Goal: Information Seeking & Learning: Learn about a topic

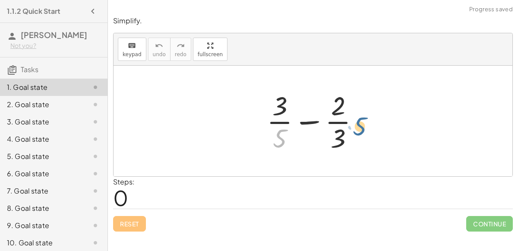
drag, startPoint x: 281, startPoint y: 137, endPoint x: 360, endPoint y: 123, distance: 80.5
click at [360, 123] on div at bounding box center [316, 121] width 108 height 66
drag, startPoint x: 273, startPoint y: 142, endPoint x: 339, endPoint y: 128, distance: 67.8
click at [339, 128] on div at bounding box center [316, 121] width 108 height 66
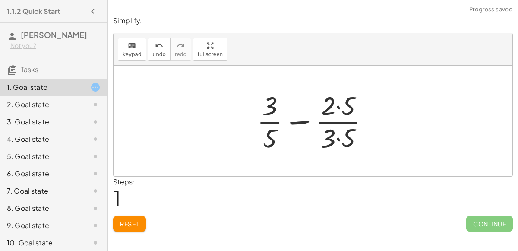
click at [337, 133] on div at bounding box center [316, 121] width 128 height 66
click at [328, 136] on div at bounding box center [315, 121] width 127 height 66
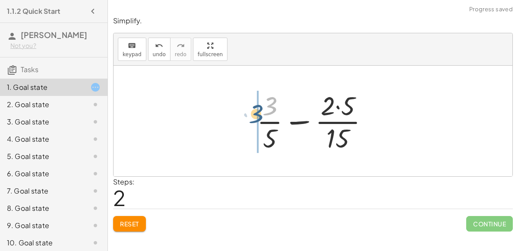
drag, startPoint x: 273, startPoint y: 110, endPoint x: 259, endPoint y: 119, distance: 15.7
click at [259, 119] on div at bounding box center [315, 121] width 127 height 66
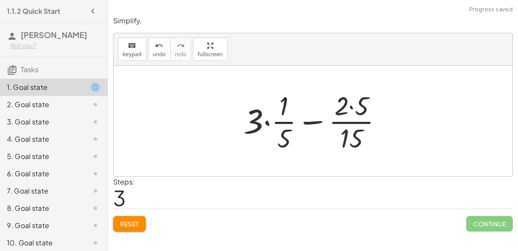
click at [266, 124] on div at bounding box center [316, 121] width 154 height 66
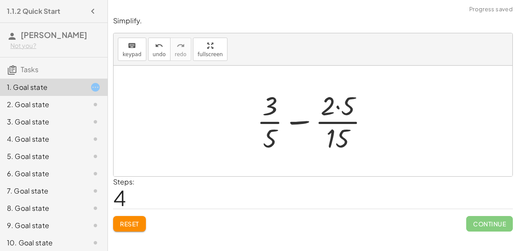
click at [138, 217] on button "Reset" at bounding box center [129, 224] width 33 height 16
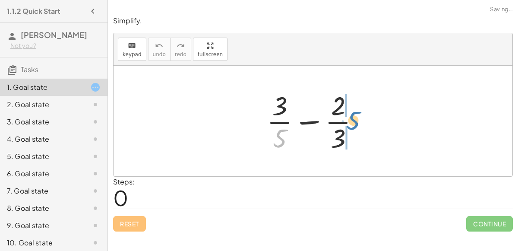
drag, startPoint x: 279, startPoint y: 136, endPoint x: 352, endPoint y: 118, distance: 75.4
click at [352, 118] on div at bounding box center [316, 121] width 108 height 66
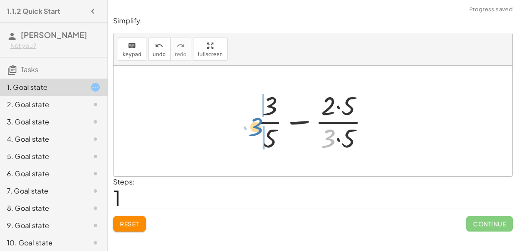
drag, startPoint x: 327, startPoint y: 134, endPoint x: 255, endPoint y: 122, distance: 73.4
click at [255, 122] on div at bounding box center [316, 121] width 128 height 66
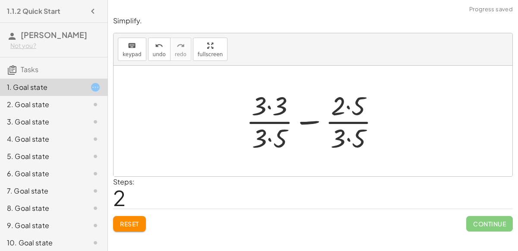
click at [270, 138] on div at bounding box center [316, 121] width 149 height 66
click at [269, 105] on div at bounding box center [316, 121] width 149 height 66
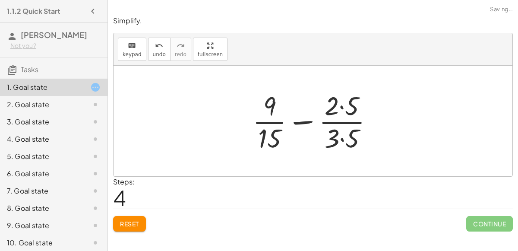
click at [342, 107] on div at bounding box center [316, 121] width 136 height 66
click at [340, 136] on div at bounding box center [316, 121] width 136 height 66
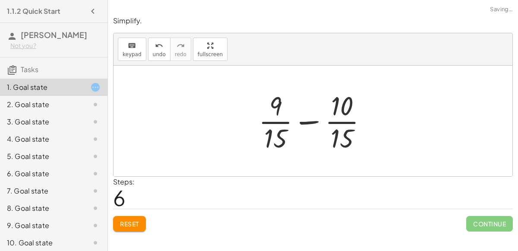
click at [308, 121] on div at bounding box center [316, 121] width 124 height 66
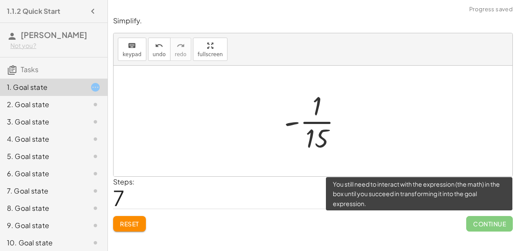
click at [474, 223] on span "Continue" at bounding box center [489, 224] width 47 height 16
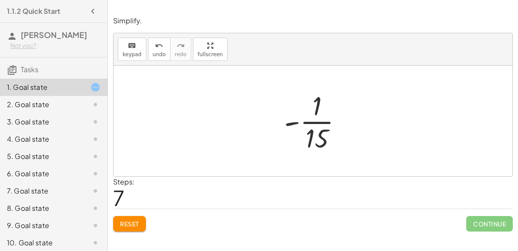
click at [282, 123] on div at bounding box center [317, 121] width 74 height 66
click at [296, 121] on div at bounding box center [317, 121] width 74 height 66
click at [319, 121] on div at bounding box center [317, 121] width 74 height 66
drag, startPoint x: 291, startPoint y: 121, endPoint x: 324, endPoint y: 123, distance: 33.7
click at [324, 123] on div at bounding box center [317, 121] width 74 height 66
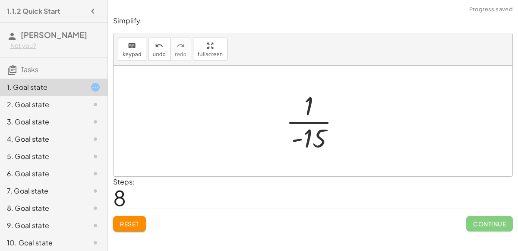
click at [297, 139] on div at bounding box center [316, 121] width 70 height 66
click at [314, 136] on div at bounding box center [316, 121] width 70 height 66
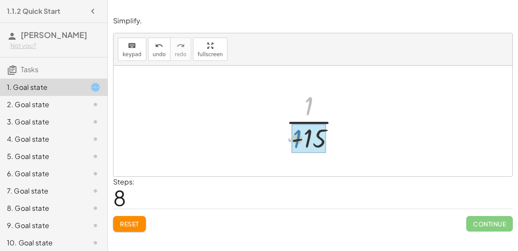
drag, startPoint x: 307, startPoint y: 103, endPoint x: 303, endPoint y: 130, distance: 27.5
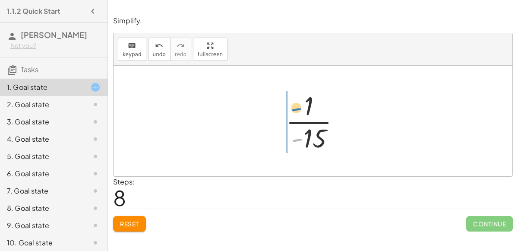
drag, startPoint x: 294, startPoint y: 139, endPoint x: 293, endPoint y: 107, distance: 31.5
click at [293, 107] on div at bounding box center [316, 121] width 70 height 66
click at [125, 217] on button "Reset" at bounding box center [129, 224] width 33 height 16
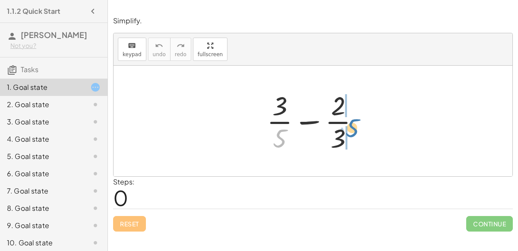
drag, startPoint x: 283, startPoint y: 137, endPoint x: 354, endPoint y: 125, distance: 72.1
click at [354, 125] on div at bounding box center [316, 121] width 108 height 66
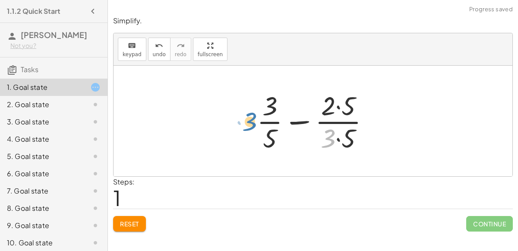
drag, startPoint x: 327, startPoint y: 140, endPoint x: 248, endPoint y: 123, distance: 80.4
drag, startPoint x: 329, startPoint y: 137, endPoint x: 261, endPoint y: 113, distance: 71.9
click at [261, 113] on div at bounding box center [316, 121] width 128 height 66
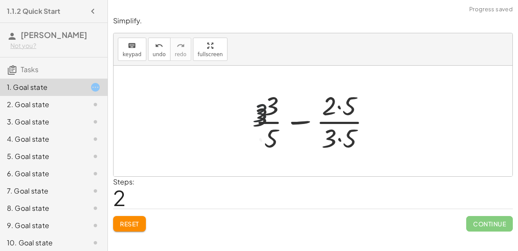
click at [263, 114] on div at bounding box center [316, 121] width 149 height 66
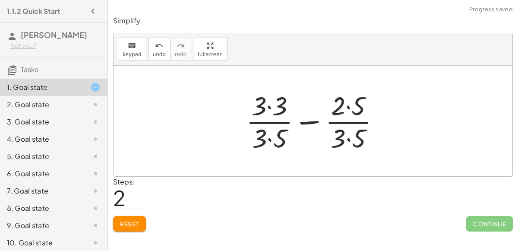
click at [273, 134] on div at bounding box center [316, 121] width 149 height 66
click at [352, 137] on div at bounding box center [316, 121] width 149 height 66
click at [316, 120] on div at bounding box center [316, 121] width 148 height 66
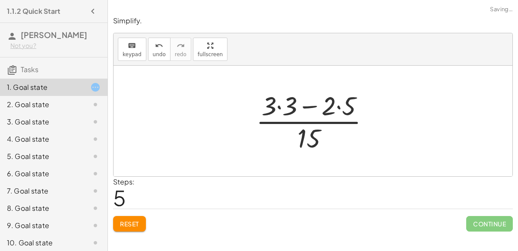
click at [308, 106] on div at bounding box center [316, 121] width 129 height 66
click at [334, 107] on div at bounding box center [316, 121] width 129 height 66
click at [277, 105] on div at bounding box center [316, 121] width 129 height 66
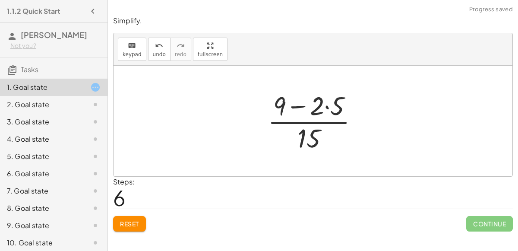
click at [326, 107] on div at bounding box center [316, 121] width 106 height 66
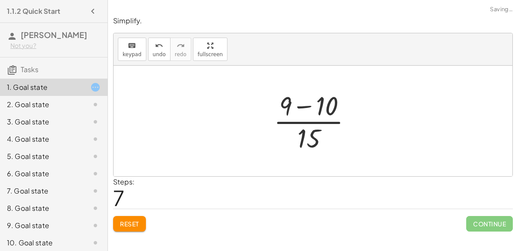
click at [304, 108] on div at bounding box center [316, 121] width 94 height 66
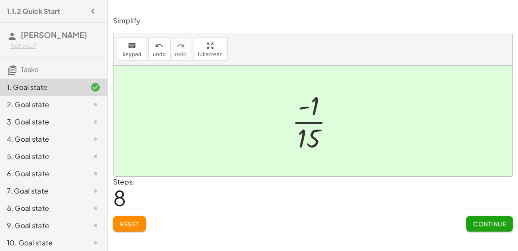
click at [475, 217] on button "Continue" at bounding box center [489, 224] width 47 height 16
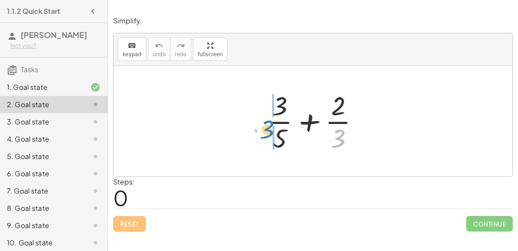
drag, startPoint x: 340, startPoint y: 134, endPoint x: 266, endPoint y: 123, distance: 74.6
click at [266, 123] on div at bounding box center [316, 121] width 108 height 66
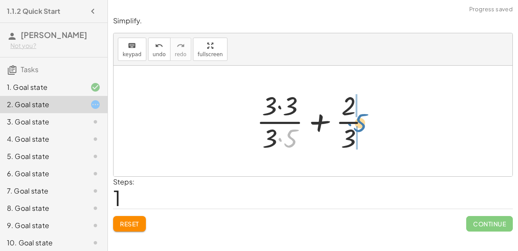
drag, startPoint x: 291, startPoint y: 135, endPoint x: 360, endPoint y: 120, distance: 70.7
click at [360, 120] on div at bounding box center [316, 121] width 129 height 66
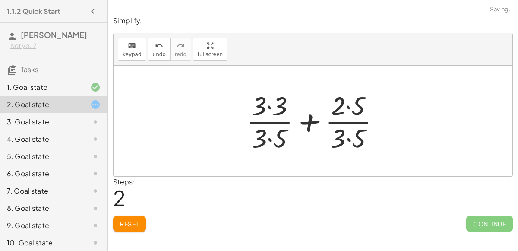
click at [344, 108] on div at bounding box center [316, 121] width 149 height 66
click at [276, 106] on div at bounding box center [316, 121] width 149 height 66
click at [354, 103] on div at bounding box center [316, 121] width 148 height 66
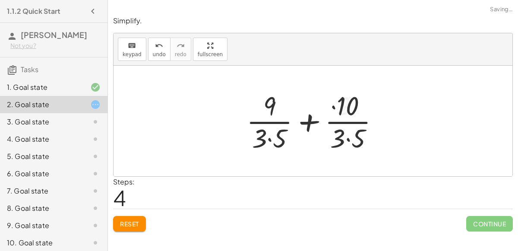
click at [272, 134] on div at bounding box center [316, 121] width 148 height 66
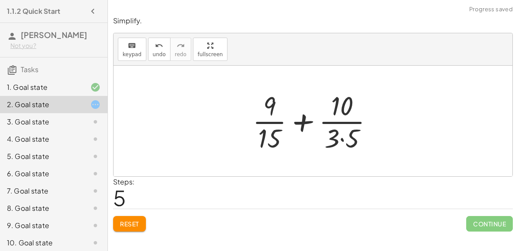
click at [349, 133] on div at bounding box center [316, 121] width 136 height 66
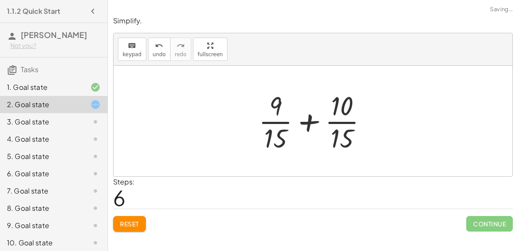
click at [309, 117] on div at bounding box center [316, 121] width 124 height 66
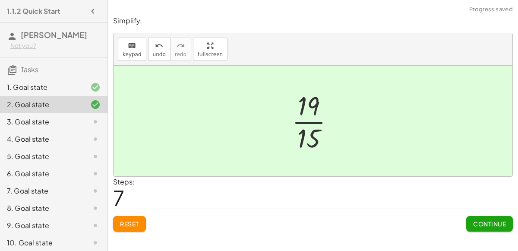
click at [493, 223] on span "Continue" at bounding box center [489, 224] width 33 height 8
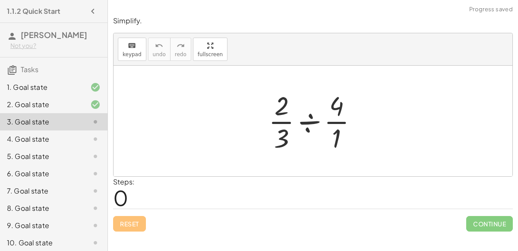
click at [332, 122] on div at bounding box center [316, 121] width 104 height 66
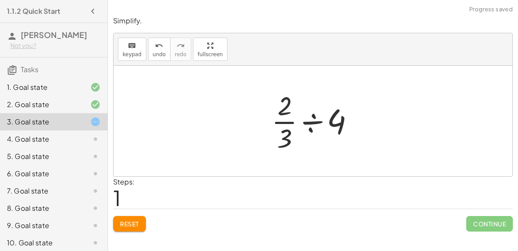
click at [311, 118] on div at bounding box center [316, 121] width 98 height 66
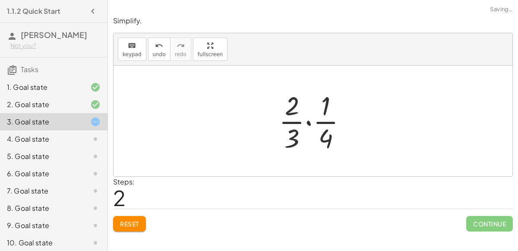
click at [311, 123] on div at bounding box center [315, 121] width 83 height 66
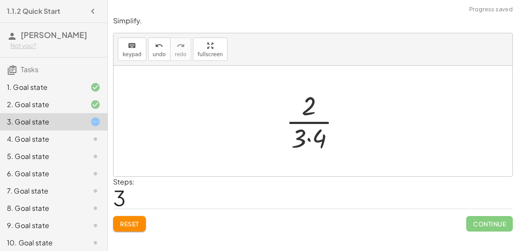
click at [310, 133] on div at bounding box center [316, 121] width 70 height 66
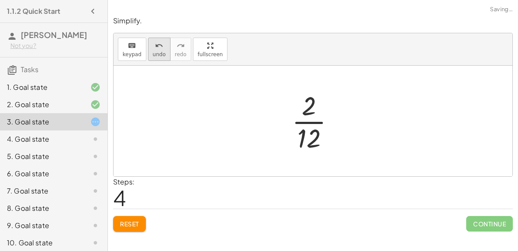
click at [157, 49] on icon "undo" at bounding box center [159, 46] width 8 height 10
click at [157, 50] on icon "undo" at bounding box center [159, 46] width 8 height 10
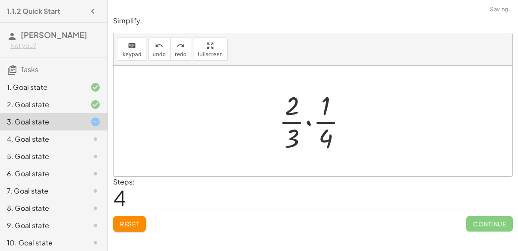
click at [329, 128] on div at bounding box center [315, 121] width 83 height 66
click at [330, 120] on div at bounding box center [315, 121] width 83 height 66
click at [319, 141] on div at bounding box center [315, 121] width 83 height 66
click at [330, 123] on div at bounding box center [315, 121] width 83 height 66
click at [155, 47] on icon "undo" at bounding box center [159, 46] width 8 height 10
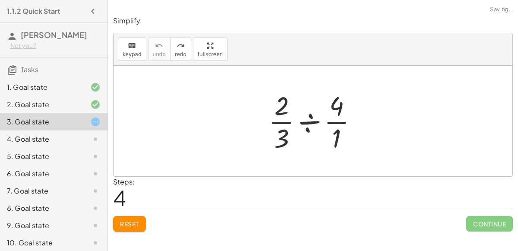
click at [339, 119] on div at bounding box center [316, 121] width 104 height 66
click at [307, 124] on div at bounding box center [316, 121] width 104 height 66
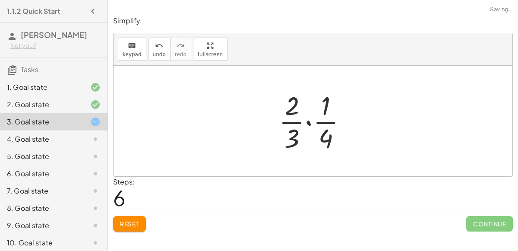
click at [308, 123] on div at bounding box center [315, 121] width 83 height 66
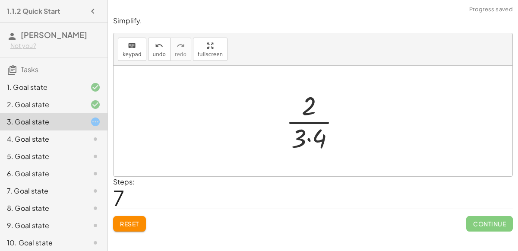
click at [308, 141] on div at bounding box center [316, 121] width 70 height 66
click at [158, 41] on icon "undo" at bounding box center [159, 46] width 8 height 10
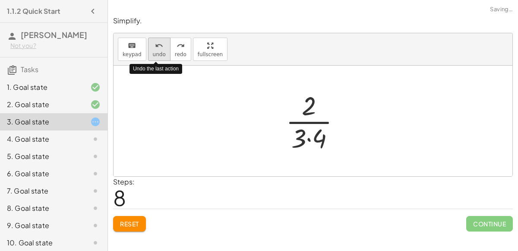
click at [158, 41] on icon "undo" at bounding box center [159, 46] width 8 height 10
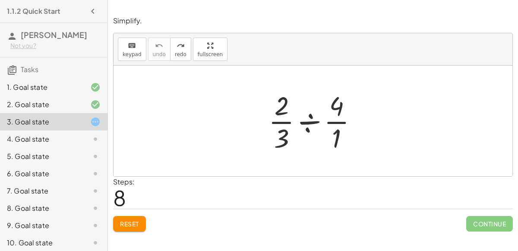
click at [278, 121] on div at bounding box center [316, 121] width 104 height 66
click at [336, 123] on div at bounding box center [316, 121] width 104 height 66
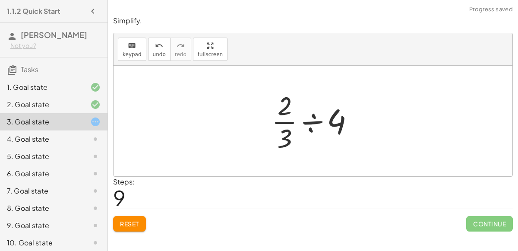
click at [336, 123] on div at bounding box center [316, 121] width 98 height 66
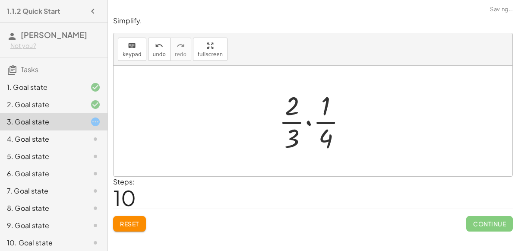
click at [309, 126] on div at bounding box center [315, 121] width 83 height 66
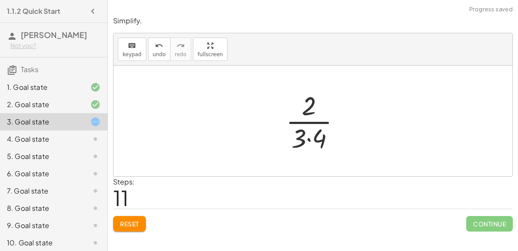
click at [308, 142] on div at bounding box center [316, 121] width 70 height 66
click at [317, 122] on div at bounding box center [316, 121] width 58 height 66
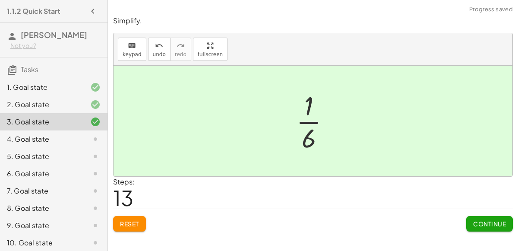
click at [469, 216] on button "Continue" at bounding box center [489, 224] width 47 height 16
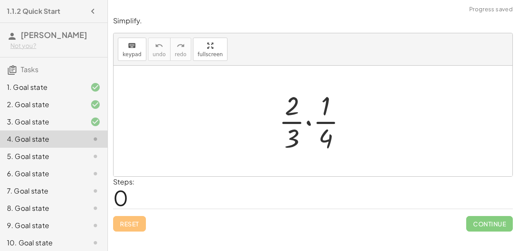
click at [308, 122] on div at bounding box center [315, 121] width 83 height 66
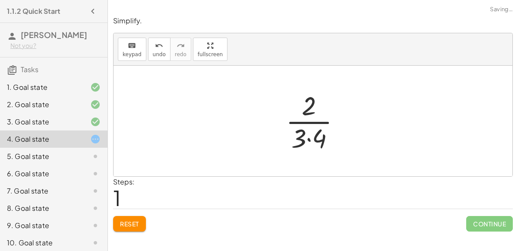
click at [309, 136] on div at bounding box center [316, 121] width 70 height 66
click at [314, 138] on div at bounding box center [316, 121] width 58 height 66
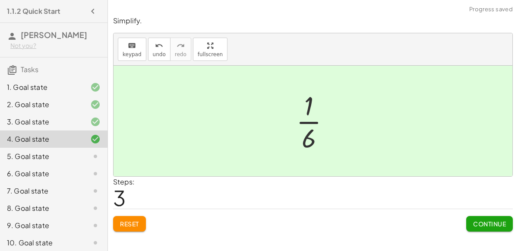
click at [491, 222] on span "Continue" at bounding box center [489, 224] width 33 height 8
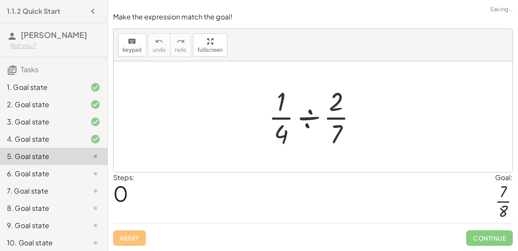
click at [305, 116] on div at bounding box center [316, 116] width 104 height 66
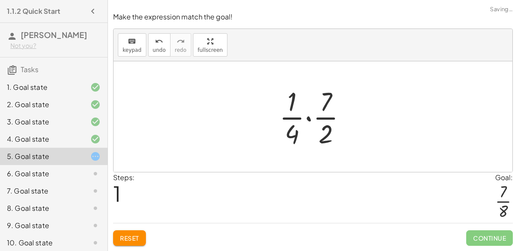
click at [311, 117] on div at bounding box center [316, 116] width 83 height 66
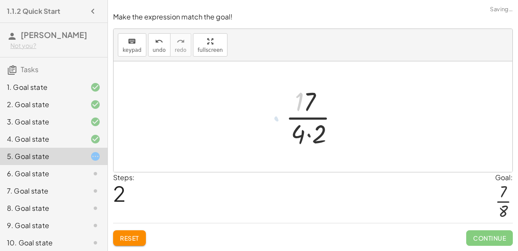
click at [311, 117] on div at bounding box center [315, 116] width 69 height 66
click at [316, 128] on div at bounding box center [315, 116] width 69 height 66
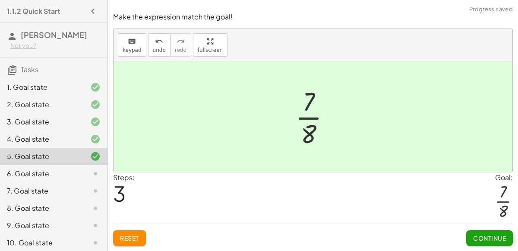
click at [473, 240] on span "Continue" at bounding box center [489, 238] width 33 height 8
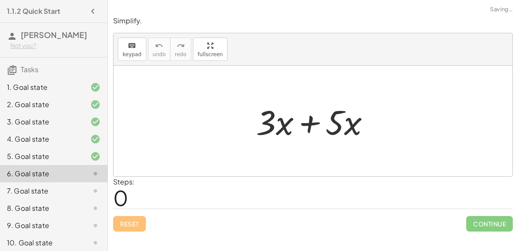
click at [306, 123] on div at bounding box center [317, 121] width 130 height 44
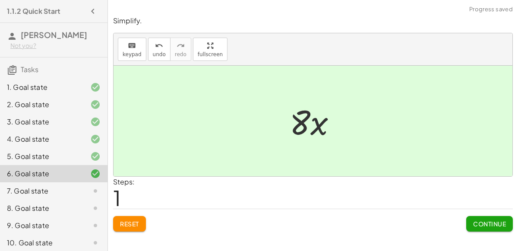
click at [312, 127] on div at bounding box center [316, 121] width 62 height 44
click at [495, 216] on button "Continue" at bounding box center [489, 224] width 47 height 16
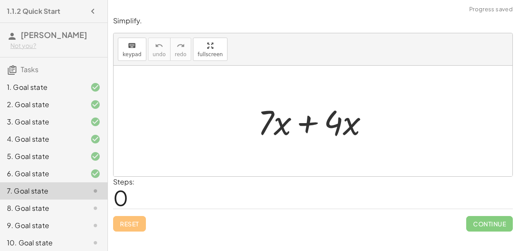
click at [307, 119] on div at bounding box center [316, 121] width 126 height 44
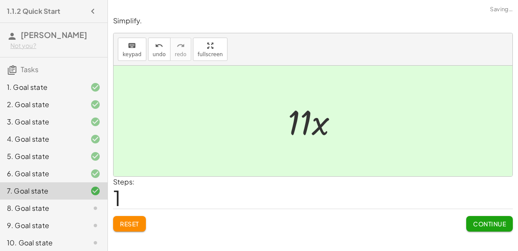
click at [491, 225] on span "Continue" at bounding box center [489, 224] width 33 height 8
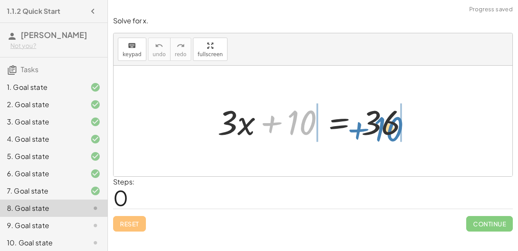
drag, startPoint x: 289, startPoint y: 119, endPoint x: 376, endPoint y: 125, distance: 87.8
click at [376, 125] on div at bounding box center [316, 121] width 206 height 44
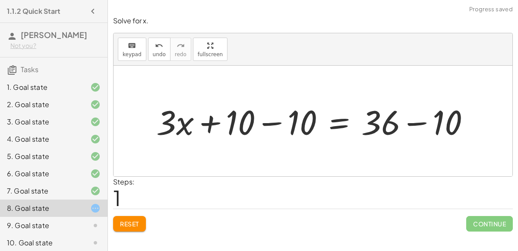
click at [376, 125] on div at bounding box center [316, 121] width 329 height 44
click at [414, 116] on div at bounding box center [316, 121] width 329 height 44
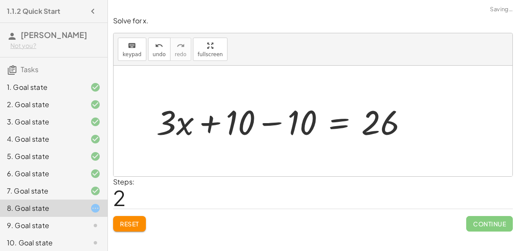
click at [275, 122] on div at bounding box center [285, 121] width 267 height 44
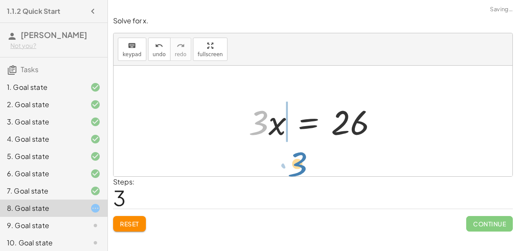
drag, startPoint x: 259, startPoint y: 127, endPoint x: 299, endPoint y: 168, distance: 56.4
click at [299, 168] on div "+ · 3 · x + 10 = 36 + · 3 · x + 10 − 10 = + 36 − 10 + · 3 · x + 10 − 10 = 26 + …" at bounding box center [312, 121] width 399 height 110
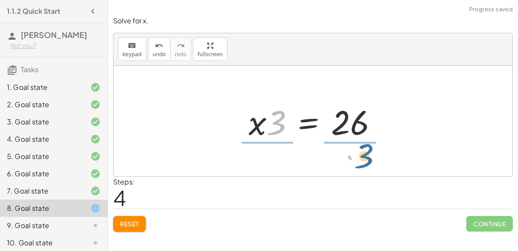
drag, startPoint x: 277, startPoint y: 129, endPoint x: 367, endPoint y: 164, distance: 96.4
click at [367, 164] on div "+ · 3 · x + 10 = 36 + · 3 · x + 10 − 10 = + 36 − 10 + · 3 · x + 10 − 10 = 26 + …" at bounding box center [312, 121] width 399 height 110
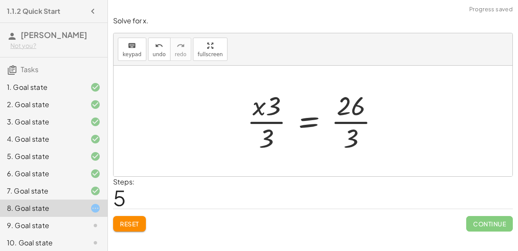
click at [274, 110] on div at bounding box center [316, 121] width 148 height 66
click at [263, 108] on div at bounding box center [316, 121] width 148 height 66
click at [158, 53] on span "undo" at bounding box center [159, 54] width 13 height 6
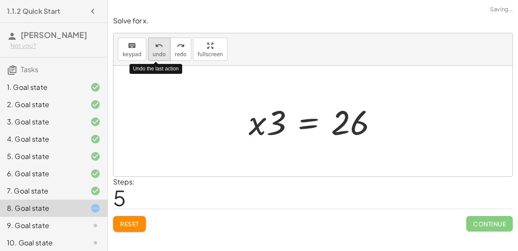
click at [159, 55] on span "undo" at bounding box center [159, 54] width 13 height 6
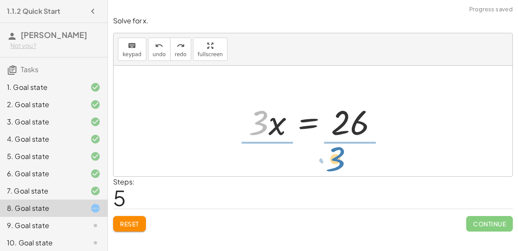
drag, startPoint x: 258, startPoint y: 129, endPoint x: 334, endPoint y: 165, distance: 84.9
click at [334, 165] on div "+ · 3 · x + 10 = 36 + · 3 · x + 10 − 10 = + 36 − 10 + · 3 · x + 10 − 10 = 26 + …" at bounding box center [312, 121] width 399 height 110
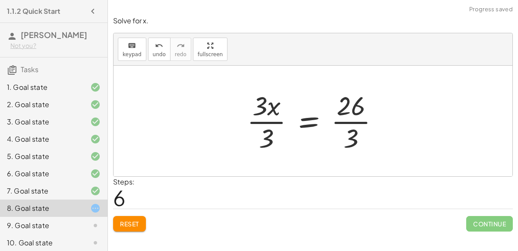
click at [266, 127] on div at bounding box center [316, 121] width 148 height 66
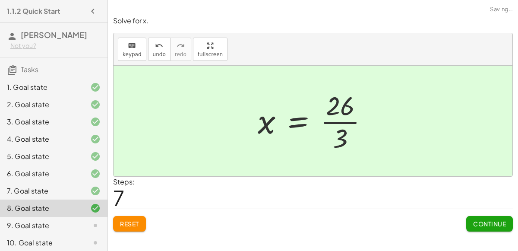
click at [343, 124] on div at bounding box center [316, 121] width 126 height 66
click at [488, 220] on span "Continue" at bounding box center [489, 224] width 33 height 8
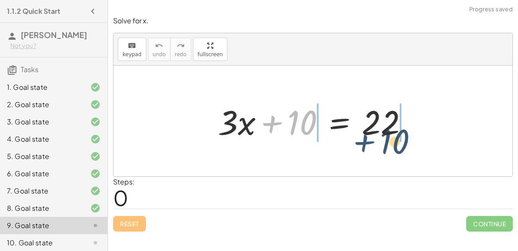
drag, startPoint x: 275, startPoint y: 125, endPoint x: 370, endPoint y: 143, distance: 96.6
click at [370, 143] on div "+ 10 + · 3 · x + 10 = 22" at bounding box center [313, 121] width 216 height 49
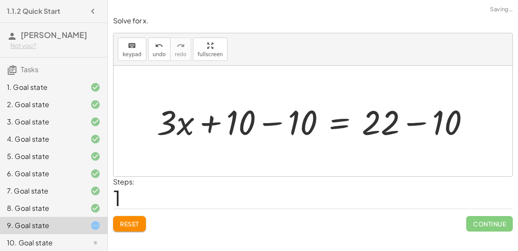
click at [416, 121] on div at bounding box center [316, 121] width 328 height 44
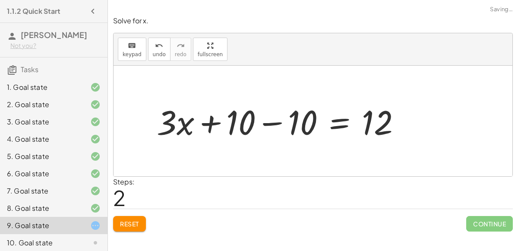
click at [269, 122] on div at bounding box center [282, 121] width 260 height 44
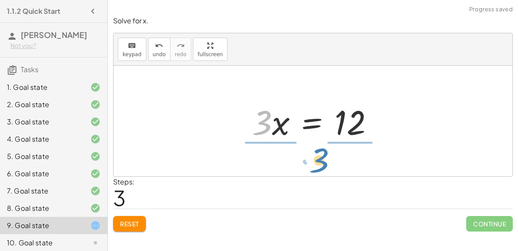
drag, startPoint x: 259, startPoint y: 128, endPoint x: 319, endPoint y: 168, distance: 71.8
click at [319, 168] on div "+ · 3 · x + 10 = 22 + · 3 · x + 10 − 10 = + 22 − 10 + · 3 · x + 10 − 10 = 12 + …" at bounding box center [312, 121] width 399 height 110
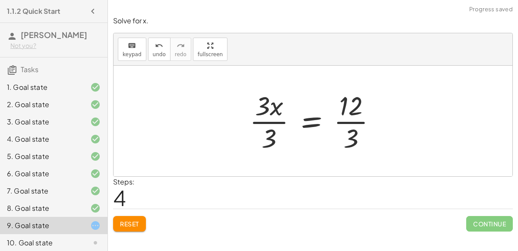
click at [269, 123] on div at bounding box center [316, 121] width 142 height 66
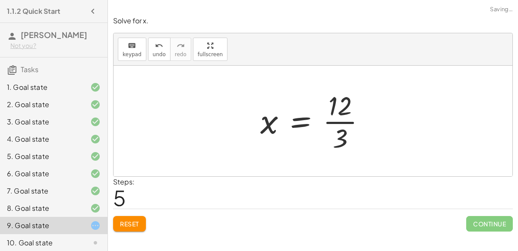
click at [341, 125] on div at bounding box center [316, 121] width 121 height 66
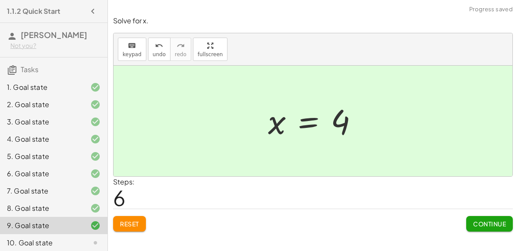
click at [491, 223] on span "Continue" at bounding box center [489, 224] width 33 height 8
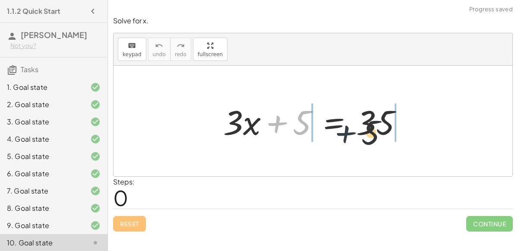
drag, startPoint x: 274, startPoint y: 123, endPoint x: 370, endPoint y: 137, distance: 96.7
click at [370, 137] on div at bounding box center [316, 121] width 195 height 44
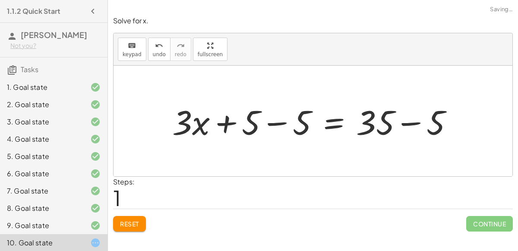
click at [399, 138] on div at bounding box center [316, 121] width 296 height 44
click at [280, 123] on div at bounding box center [290, 121] width 245 height 44
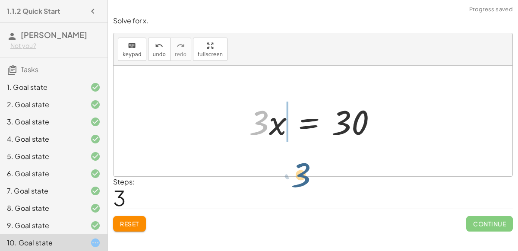
drag, startPoint x: 264, startPoint y: 127, endPoint x: 306, endPoint y: 180, distance: 68.5
click at [0, 0] on div "Solve for x. keyboard keypad undo undo redo redo fullscreen + · 3 · x + 5 = 35 …" at bounding box center [0, 0] width 0 height 0
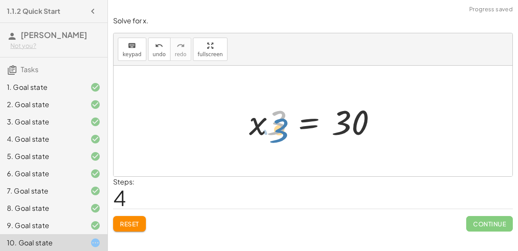
drag, startPoint x: 275, startPoint y: 120, endPoint x: 277, endPoint y: 126, distance: 6.6
click at [277, 126] on div at bounding box center [316, 121] width 143 height 44
drag, startPoint x: 275, startPoint y: 123, endPoint x: 296, endPoint y: 150, distance: 34.5
click at [296, 150] on div "+ · 3 · x + 5 = 35 + · 3 · x + 5 − 5 = + 35 − 5 + · 3 · x + 5 − 5 = 30 + · 3 · …" at bounding box center [312, 121] width 399 height 110
click at [297, 151] on div at bounding box center [312, 121] width 399 height 110
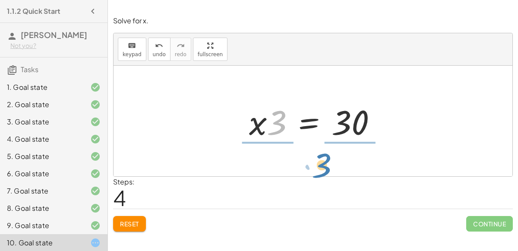
drag, startPoint x: 273, startPoint y: 125, endPoint x: 318, endPoint y: 168, distance: 62.6
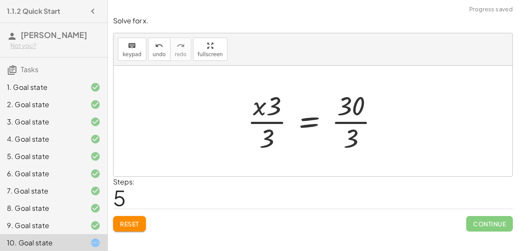
click at [264, 120] on div at bounding box center [316, 121] width 147 height 66
click at [159, 47] on icon "undo" at bounding box center [159, 46] width 8 height 10
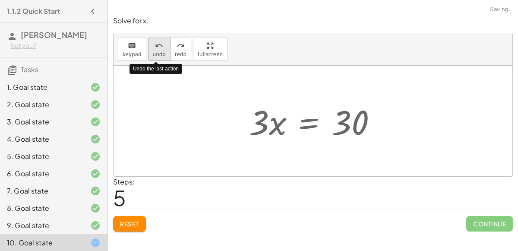
click at [159, 47] on icon "undo" at bounding box center [159, 46] width 8 height 10
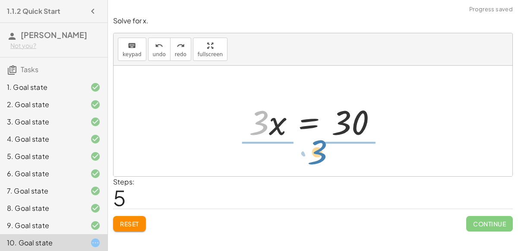
drag, startPoint x: 255, startPoint y: 118, endPoint x: 313, endPoint y: 148, distance: 65.4
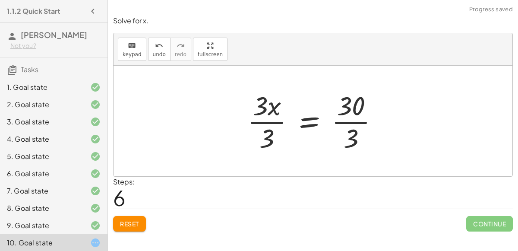
click at [267, 113] on div at bounding box center [316, 121] width 147 height 66
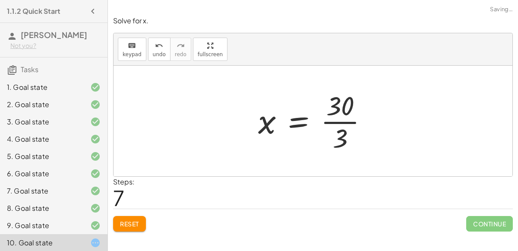
click at [346, 132] on div at bounding box center [316, 121] width 125 height 66
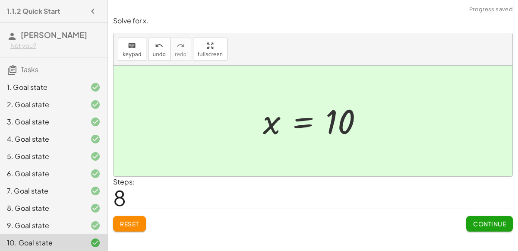
click at [480, 220] on span "Continue" at bounding box center [489, 224] width 33 height 8
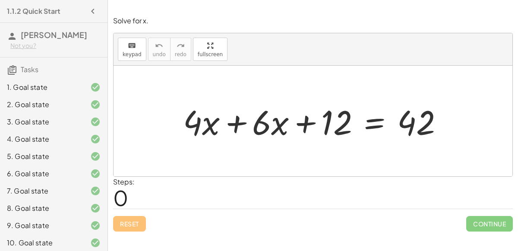
scroll to position [38, 0]
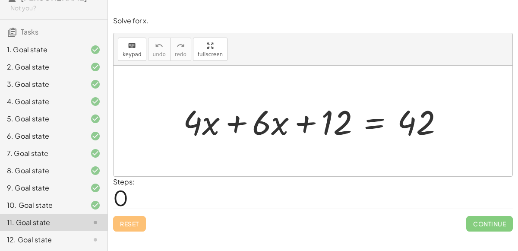
click at [237, 128] on div at bounding box center [317, 121] width 276 height 44
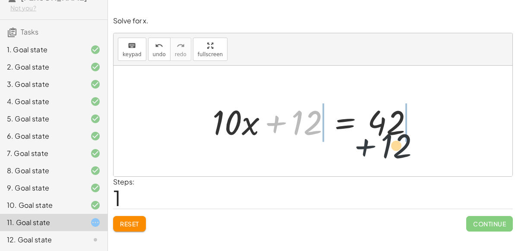
drag, startPoint x: 275, startPoint y: 123, endPoint x: 368, endPoint y: 146, distance: 96.0
click at [368, 146] on div "+ · 4 · x + · 6 · x + 12 = 42 + 12 + · x + 12 = 42 · 10" at bounding box center [312, 121] width 399 height 110
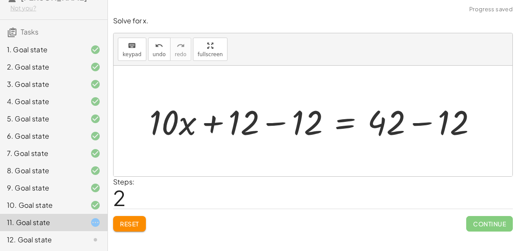
click at [209, 120] on div at bounding box center [316, 121] width 343 height 44
click at [264, 123] on div at bounding box center [316, 121] width 343 height 44
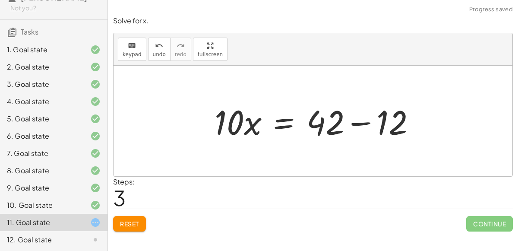
click at [415, 116] on div at bounding box center [318, 121] width 217 height 44
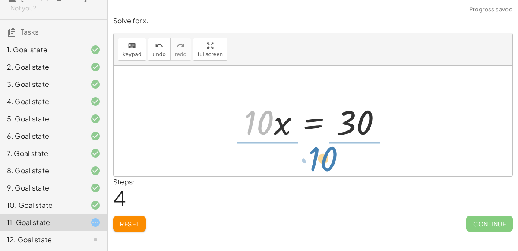
drag, startPoint x: 262, startPoint y: 123, endPoint x: 327, endPoint y: 159, distance: 74.2
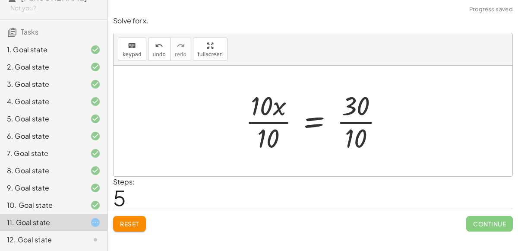
click at [251, 110] on div at bounding box center [318, 121] width 154 height 66
click at [266, 117] on div at bounding box center [316, 121] width 154 height 66
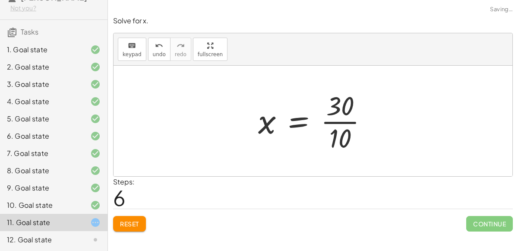
click at [343, 123] on div at bounding box center [316, 121] width 125 height 66
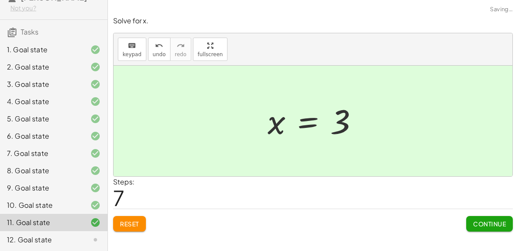
click at [488, 220] on span "Continue" at bounding box center [489, 224] width 33 height 8
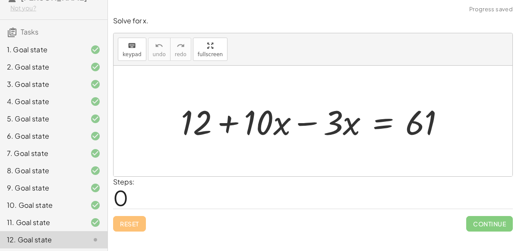
click at [309, 126] on div at bounding box center [316, 121] width 280 height 44
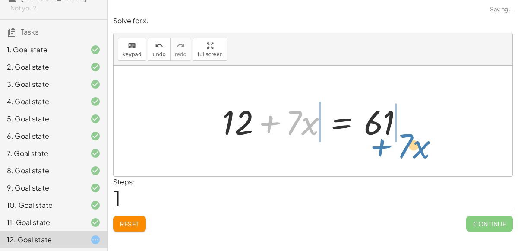
drag, startPoint x: 270, startPoint y: 127, endPoint x: 381, endPoint y: 150, distance: 113.7
click at [381, 150] on div "+ 12 + · 10 · x − · 3 · x = 61 + · 7 · x + 12 + · x = 61 · 7" at bounding box center [312, 121] width 399 height 110
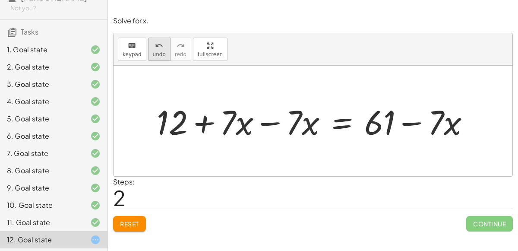
click at [159, 48] on icon "undo" at bounding box center [159, 46] width 8 height 10
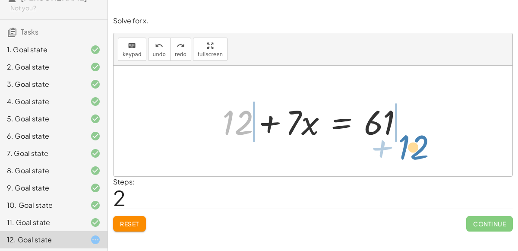
drag, startPoint x: 230, startPoint y: 118, endPoint x: 406, endPoint y: 143, distance: 177.7
click at [406, 143] on div "+ 12 + · 10 · x − · 3 · x = 61 + 12 + 12 + · 7 · x = 61" at bounding box center [312, 121] width 207 height 49
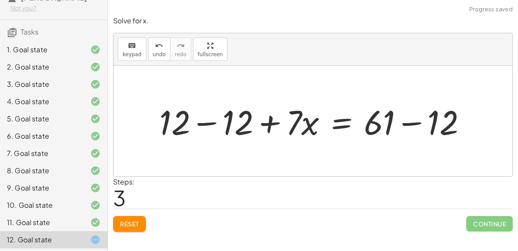
click at [217, 123] on div at bounding box center [316, 121] width 323 height 44
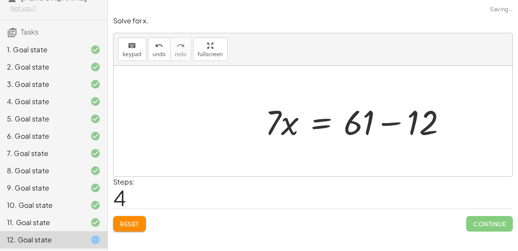
click at [428, 120] on div at bounding box center [359, 121] width 196 height 44
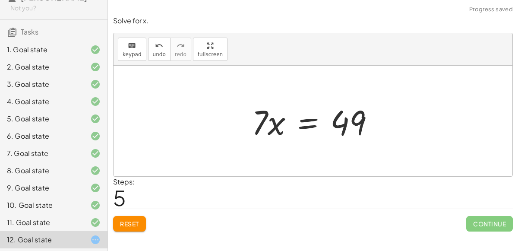
click at [265, 126] on div at bounding box center [316, 121] width 138 height 44
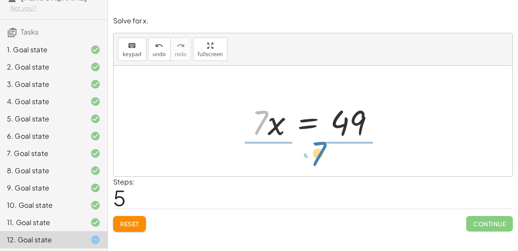
drag, startPoint x: 258, startPoint y: 127, endPoint x: 317, endPoint y: 160, distance: 67.2
click at [317, 160] on div "+ 12 + · 10 · x − · 3 · x = 61 + 12 + · 7 · x = 61 + 12 − 12 + · 7 · x = + 61 −…" at bounding box center [312, 121] width 399 height 110
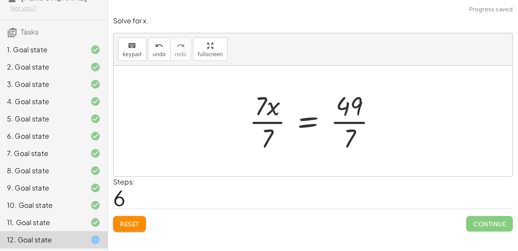
click at [263, 120] on div at bounding box center [316, 121] width 143 height 66
click at [338, 122] on div at bounding box center [325, 121] width 124 height 66
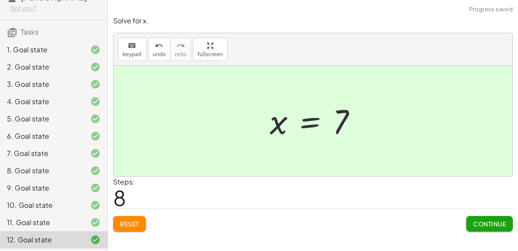
click at [493, 221] on span "Continue" at bounding box center [489, 224] width 33 height 8
